Goal: Information Seeking & Learning: Learn about a topic

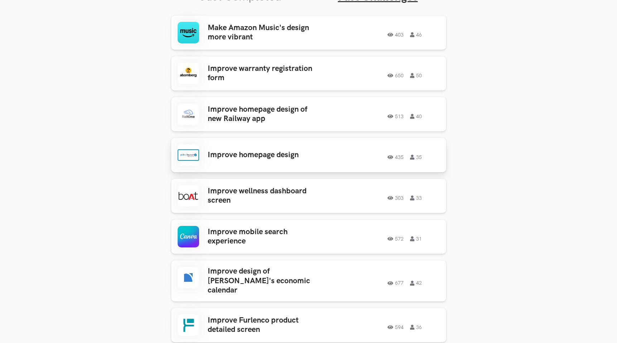
scroll to position [293, 0]
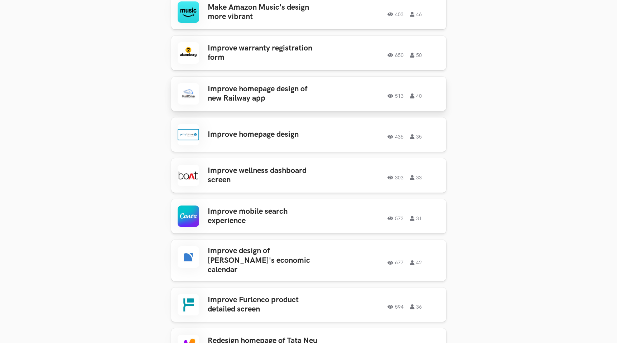
click at [265, 103] on h3 "Improve homepage design of new Railway app" at bounding box center [264, 94] width 112 height 19
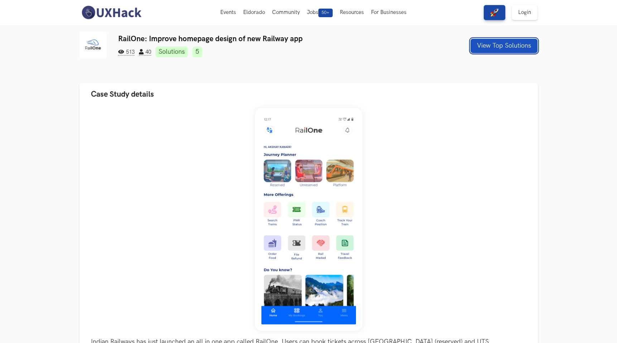
click at [485, 47] on button "View Top Solutions" at bounding box center [504, 46] width 67 height 14
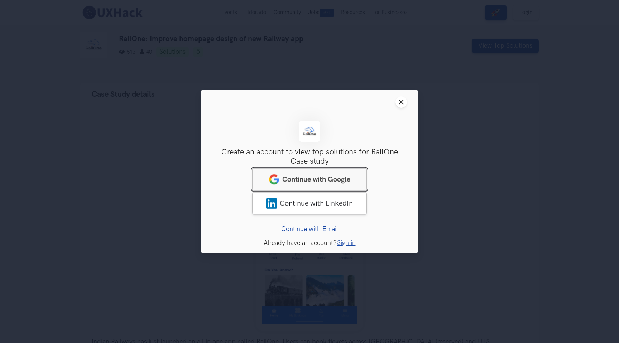
click at [339, 171] on link "Continue with Google" at bounding box center [309, 179] width 115 height 22
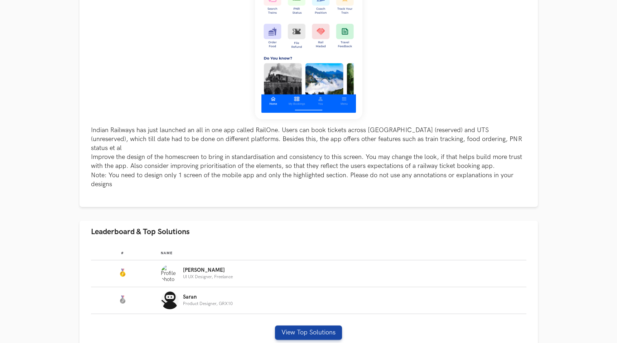
scroll to position [213, 0]
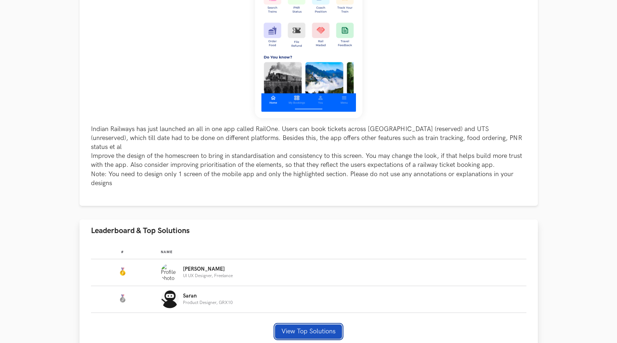
click at [284, 325] on button "View Top Solutions" at bounding box center [308, 332] width 67 height 14
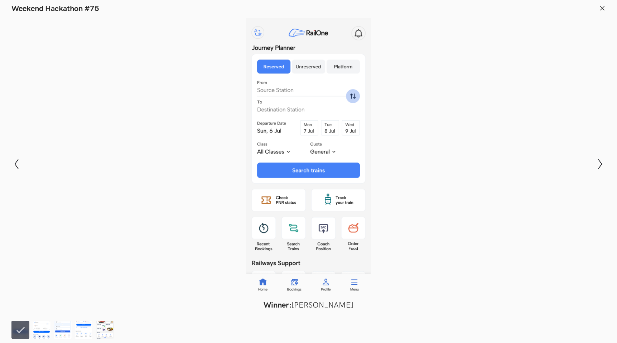
scroll to position [192, 0]
click at [603, 9] on icon at bounding box center [602, 8] width 6 height 6
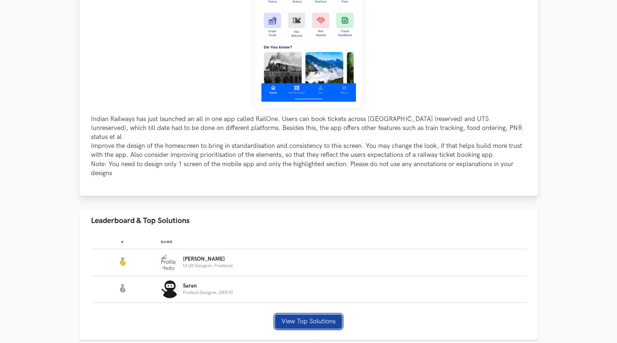
scroll to position [231, 0]
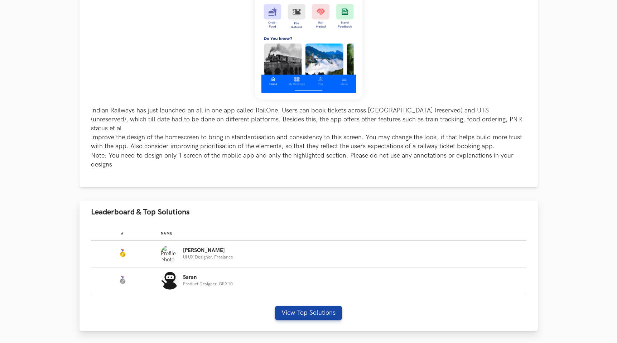
click at [208, 248] on p "[PERSON_NAME]" at bounding box center [208, 251] width 50 height 6
click at [288, 306] on button "View Top Solutions" at bounding box center [308, 313] width 67 height 14
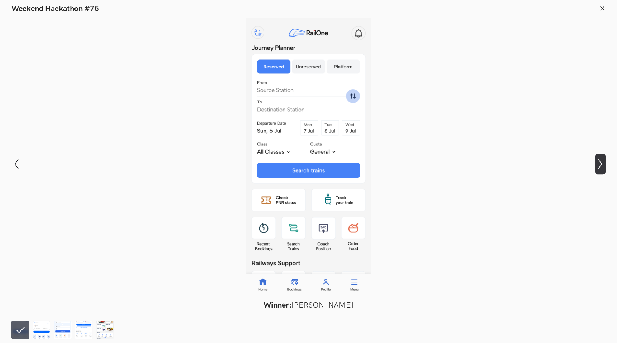
click at [598, 163] on icon "Show next slide" at bounding box center [600, 164] width 10 height 10
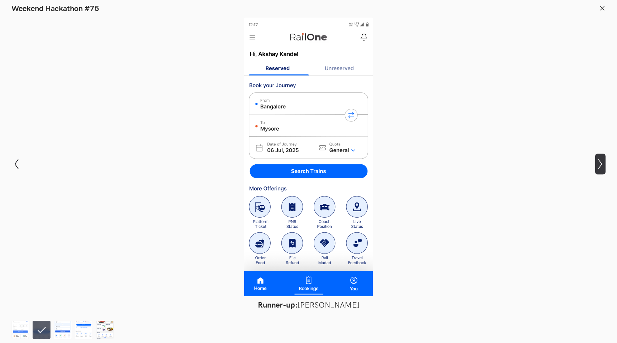
click at [598, 164] on icon "Show next slide" at bounding box center [600, 164] width 10 height 10
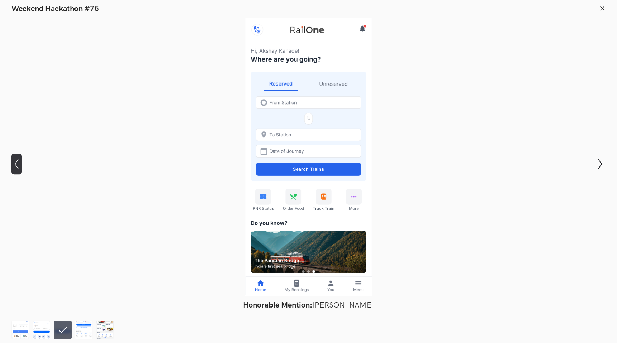
click at [16, 156] on button "Show previous slide" at bounding box center [16, 164] width 10 height 21
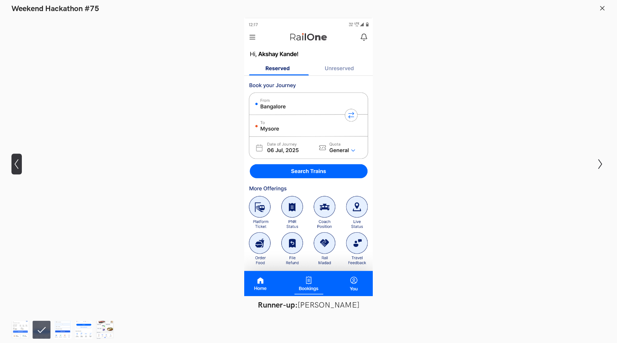
click at [16, 156] on button "Show previous slide" at bounding box center [16, 164] width 10 height 21
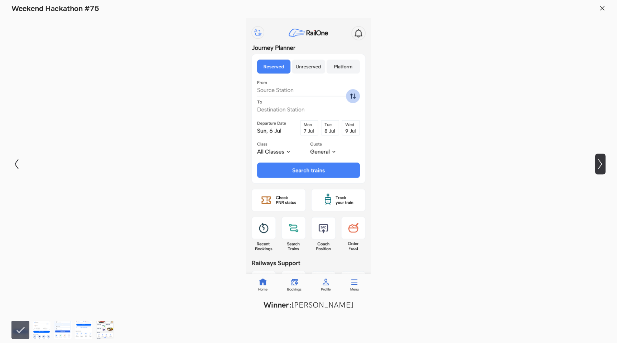
click at [598, 171] on button "Show next slide" at bounding box center [600, 164] width 10 height 21
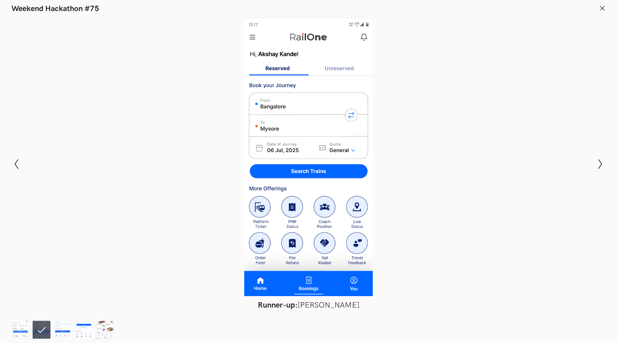
click at [607, 171] on div "Modal Gallery Slideshow Winner: [PERSON_NAME] Runner-up: Saran B Honorable Ment…" at bounding box center [308, 164] width 617 height 301
click at [603, 164] on icon "Show next slide" at bounding box center [600, 164] width 10 height 10
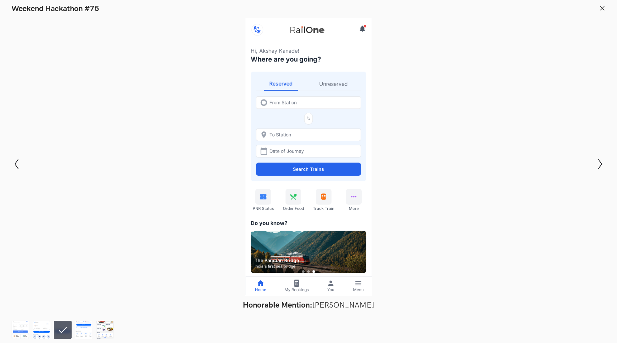
click at [9, 165] on div "Modal Gallery Slideshow Winner: [PERSON_NAME] Runner-up: Saran B Honorable Ment…" at bounding box center [308, 164] width 617 height 301
click at [604, 164] on icon "Show next slide" at bounding box center [600, 164] width 10 height 10
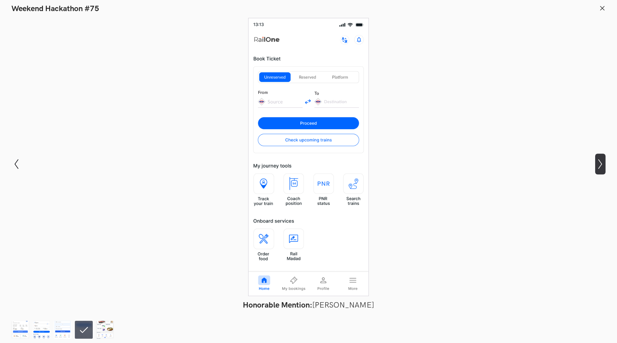
click at [604, 164] on icon "Show next slide" at bounding box center [600, 164] width 10 height 10
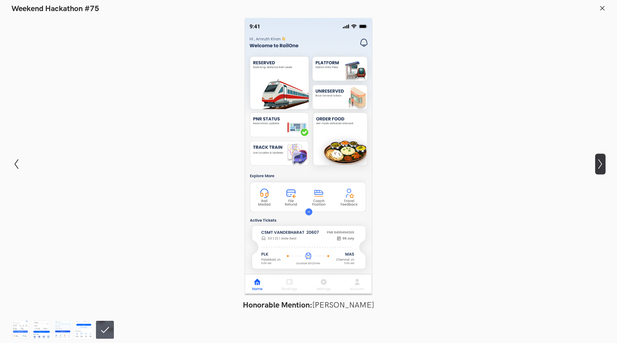
click at [604, 164] on icon "Show next slide" at bounding box center [600, 164] width 10 height 10
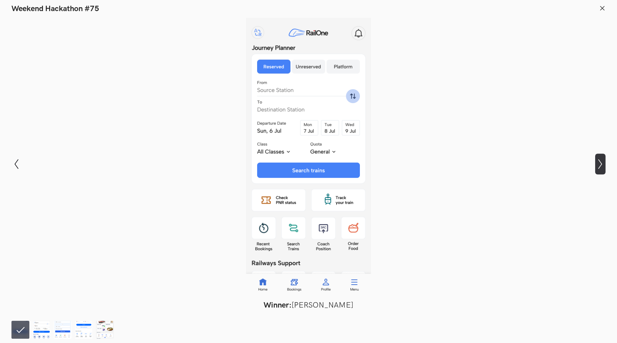
click at [604, 164] on icon "Show next slide" at bounding box center [600, 164] width 10 height 10
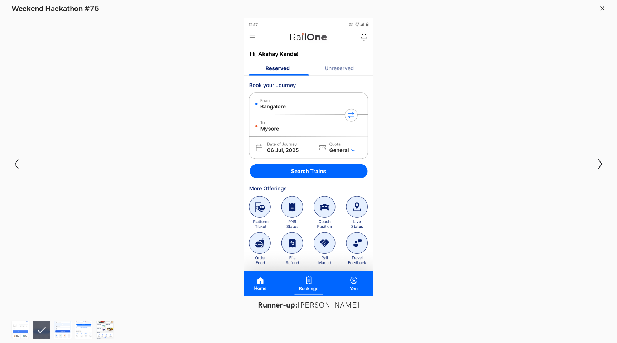
scroll to position [308, 0]
click at [602, 9] on icon at bounding box center [602, 8] width 6 height 6
